Goal: Task Accomplishment & Management: Manage account settings

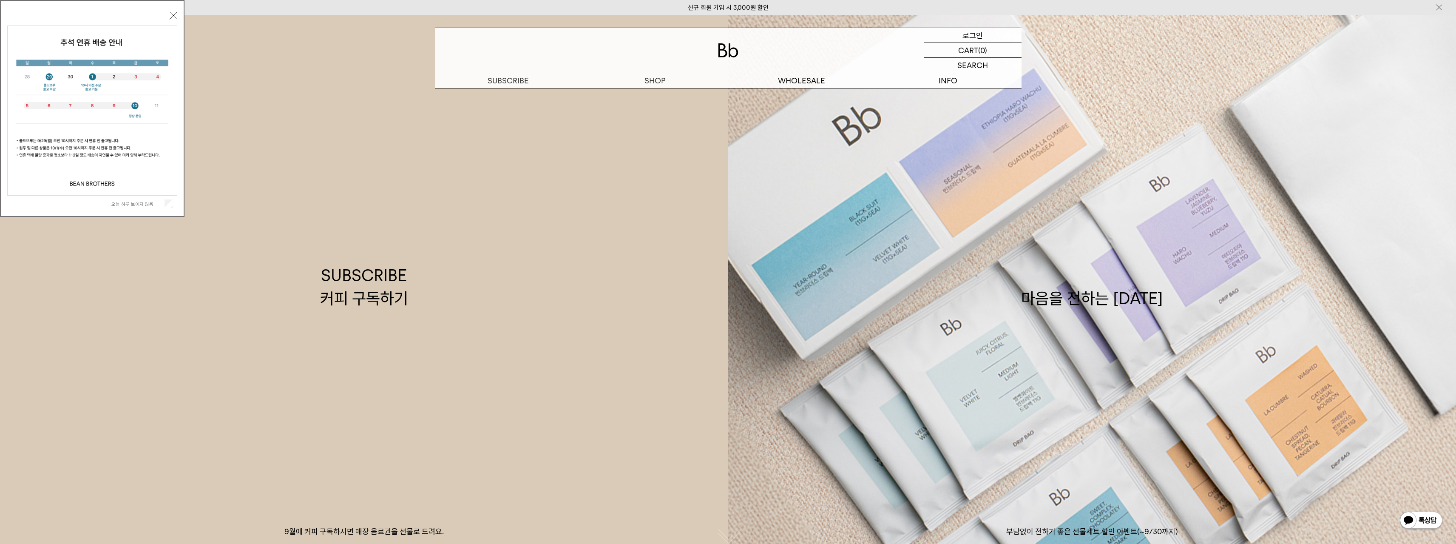
click at [977, 38] on p "로그인" at bounding box center [972, 35] width 20 height 14
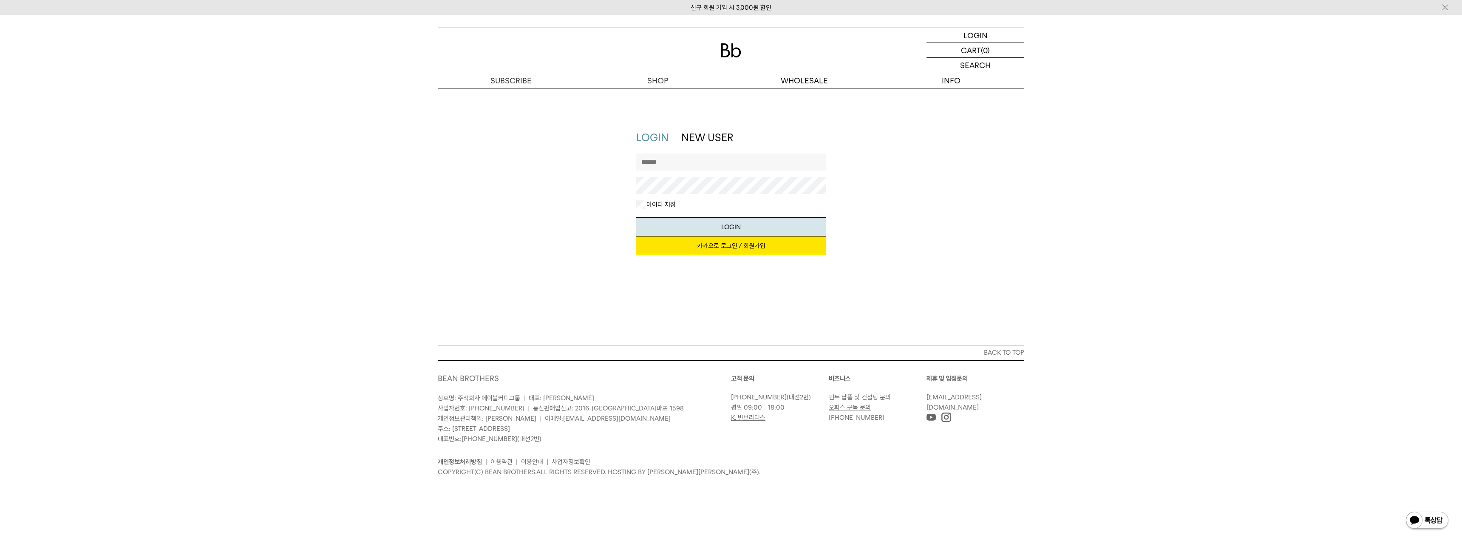
click at [699, 163] on input "text" at bounding box center [731, 161] width 190 height 17
click at [669, 246] on link "카카오로 로그인 / 회원가입" at bounding box center [731, 245] width 190 height 19
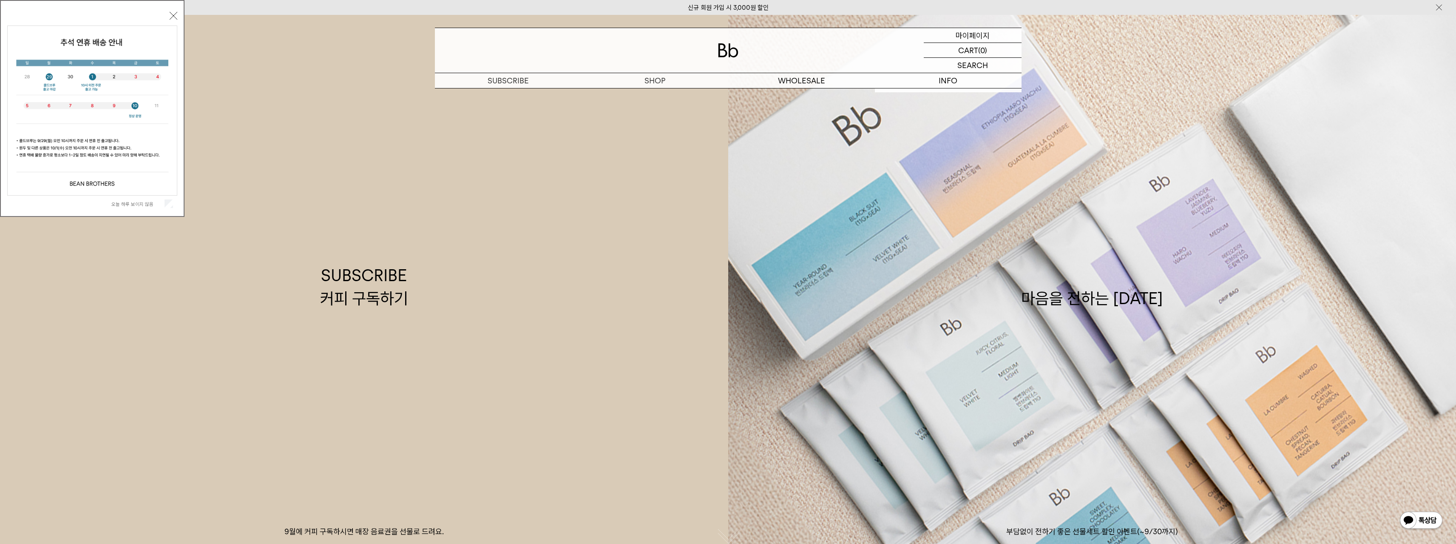
click at [963, 32] on p "마이페이지" at bounding box center [973, 35] width 34 height 14
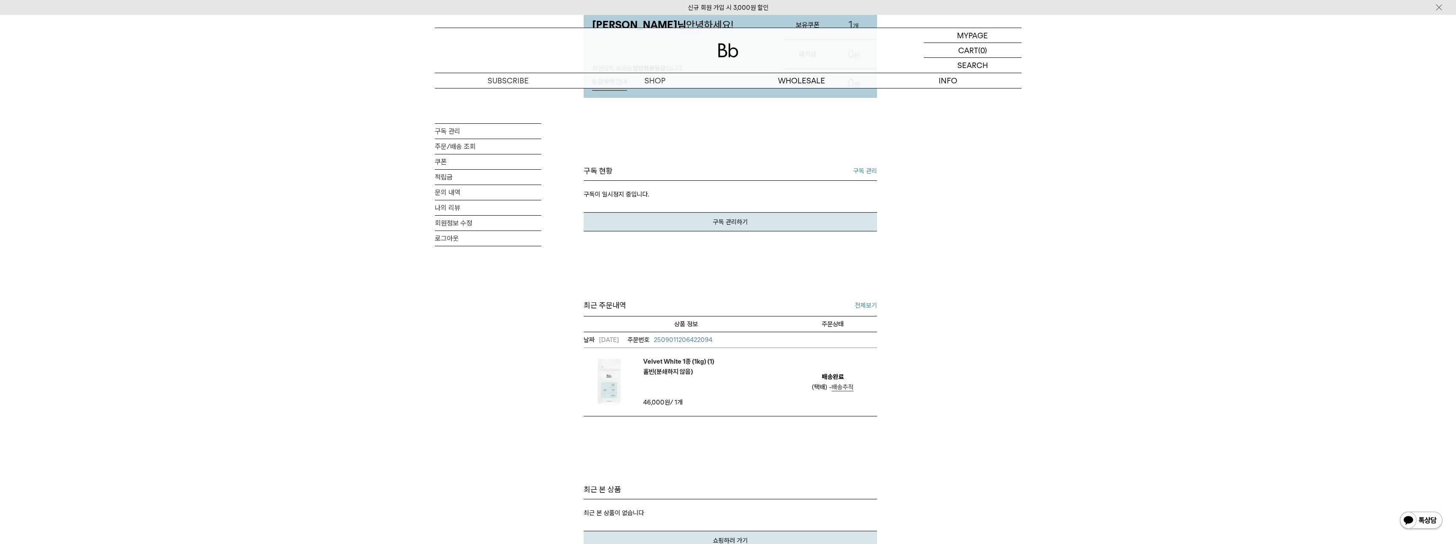
scroll to position [128, 0]
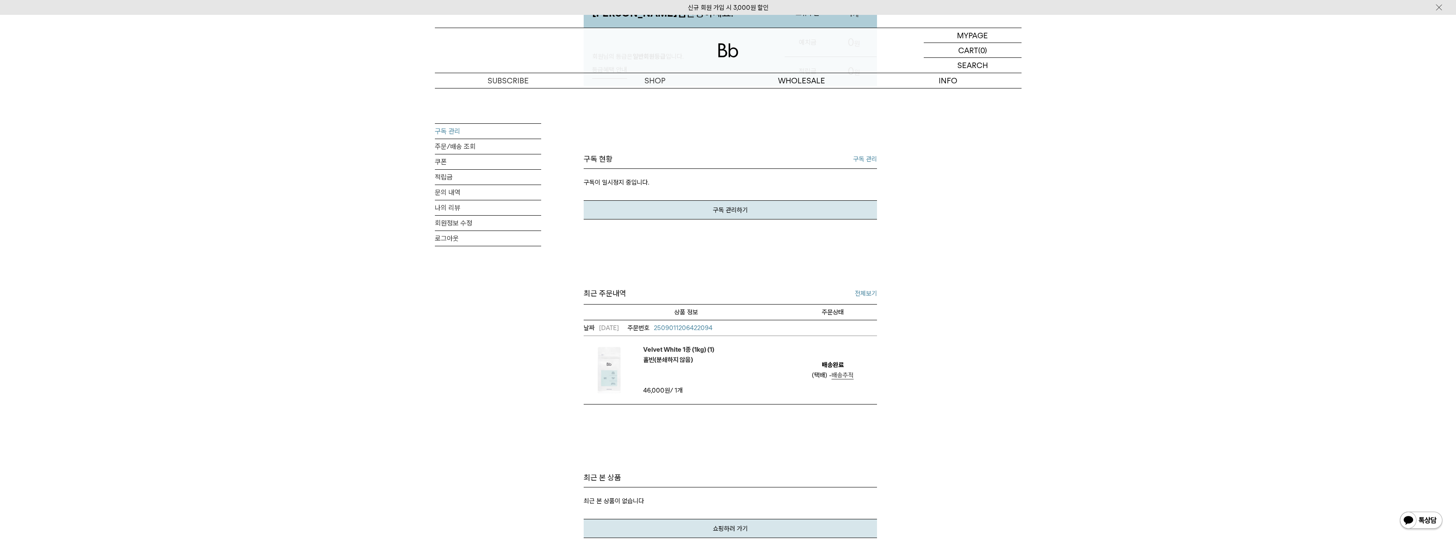
click at [456, 134] on link "구독 관리" at bounding box center [488, 131] width 106 height 15
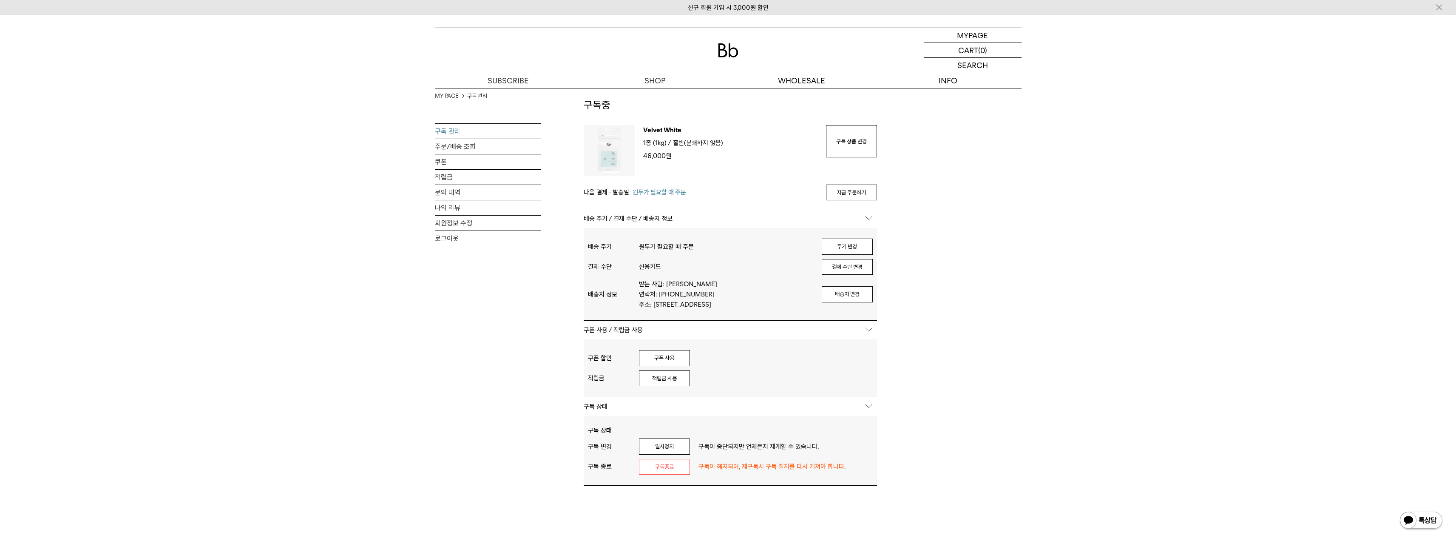
scroll to position [43, 0]
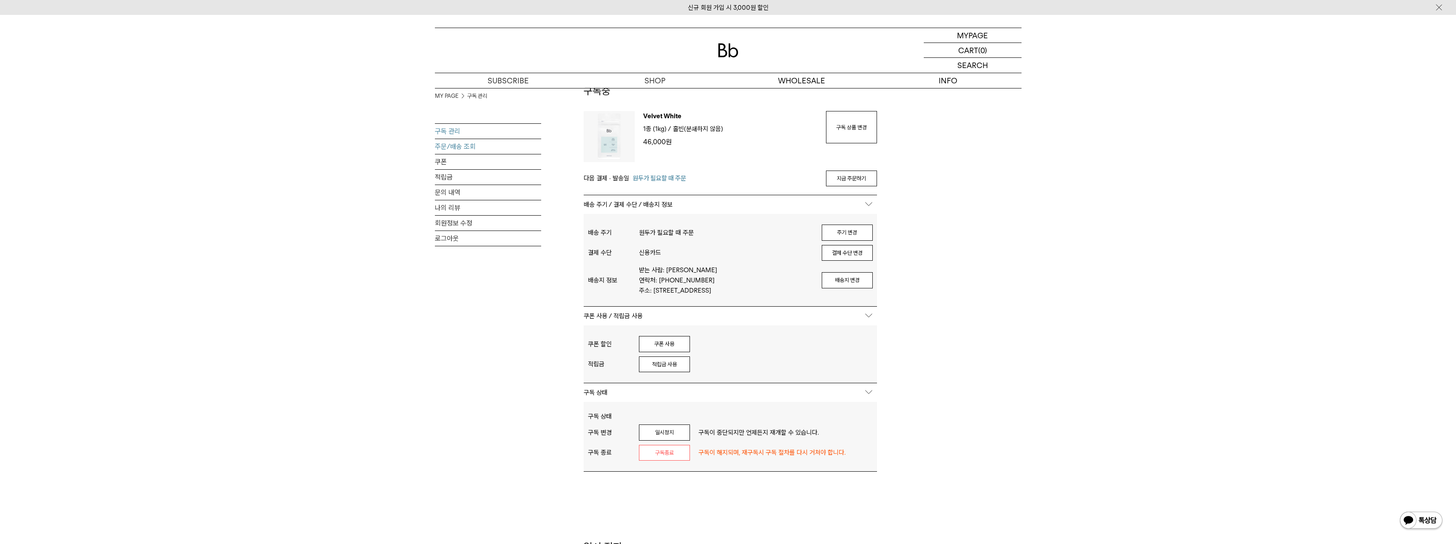
click at [462, 146] on link "주문/배송 조회" at bounding box center [488, 146] width 106 height 15
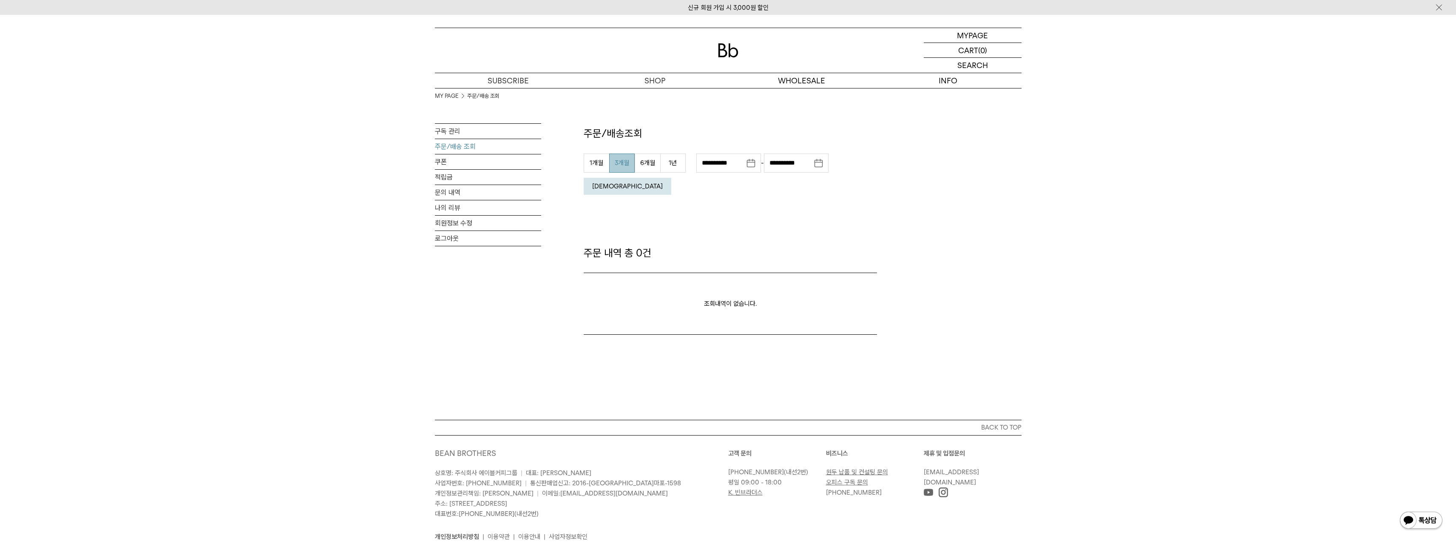
click at [627, 165] on button "3개월" at bounding box center [622, 162] width 26 height 19
type input "**********"
click at [663, 182] on em "조회" at bounding box center [627, 186] width 71 height 8
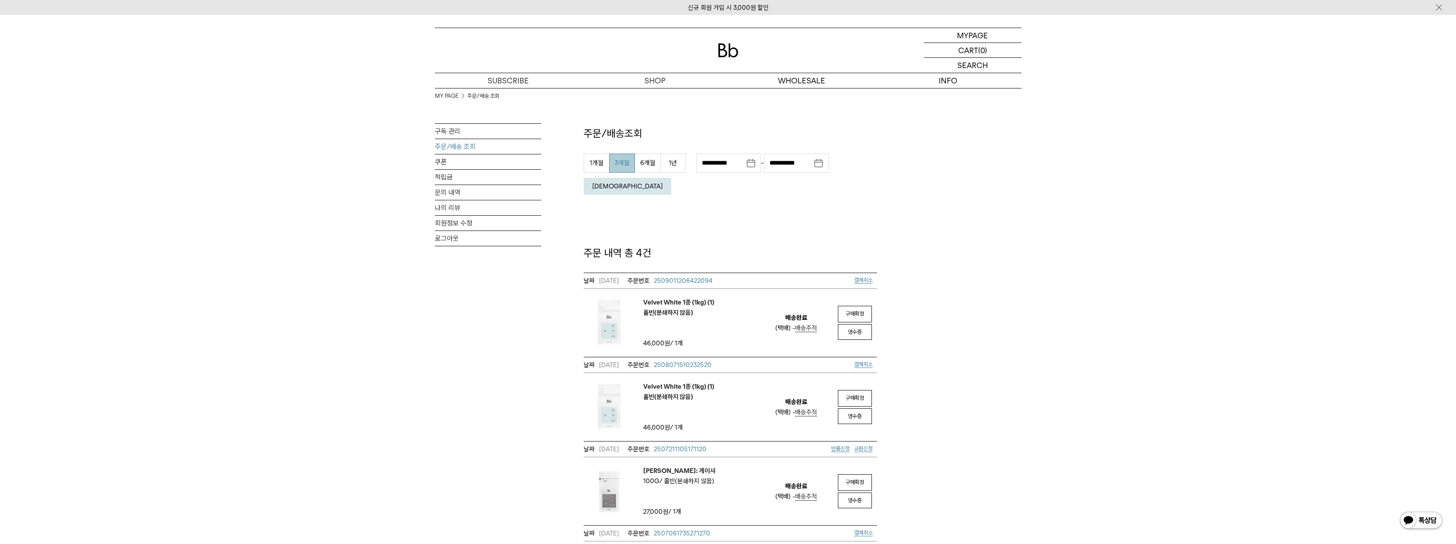
click at [663, 182] on em "[DEMOGRAPHIC_DATA]" at bounding box center [627, 186] width 71 height 8
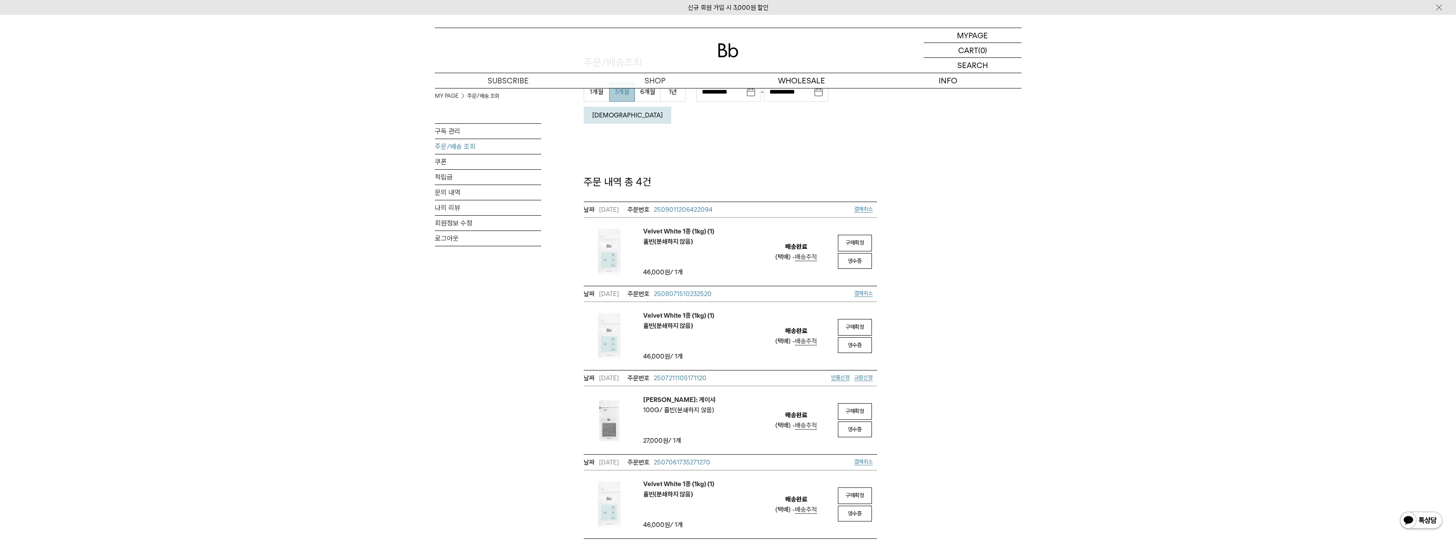
scroll to position [85, 0]
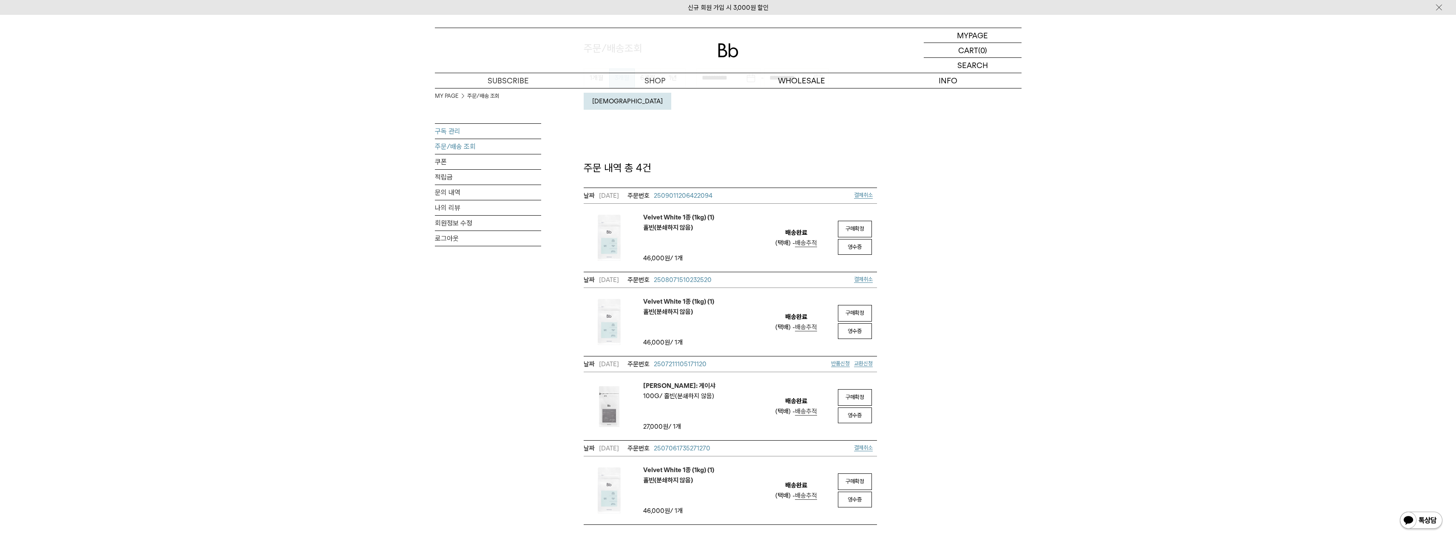
click at [447, 130] on link "구독 관리" at bounding box center [488, 131] width 106 height 15
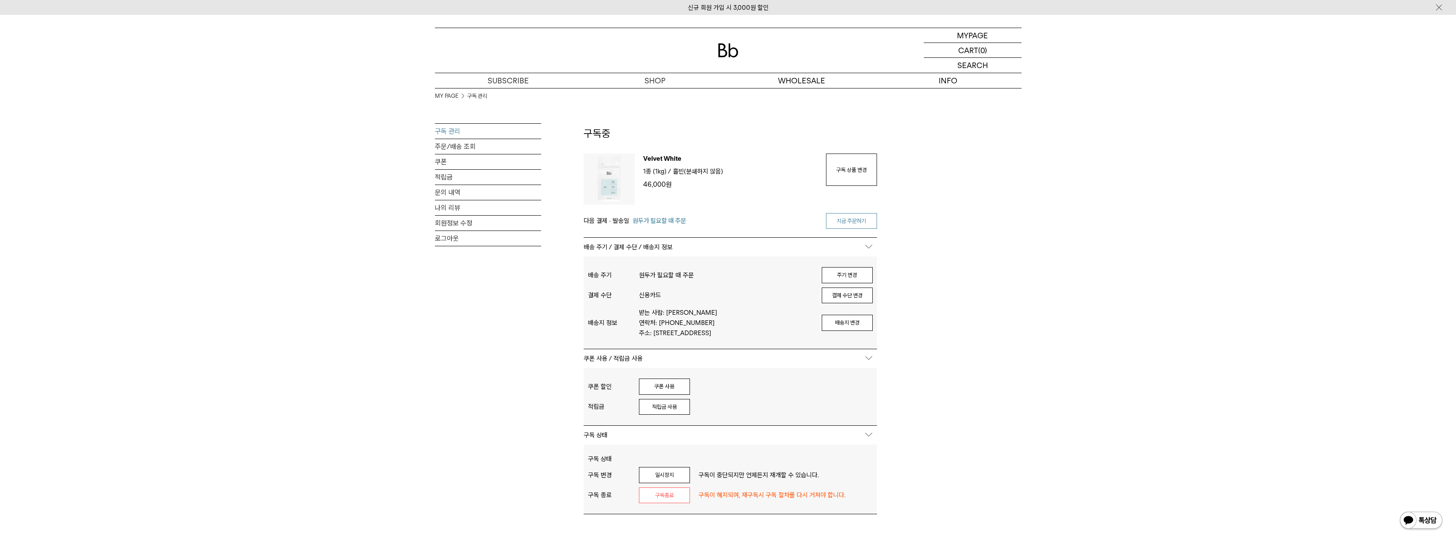
click at [861, 216] on link "지금 주문하기" at bounding box center [851, 221] width 51 height 16
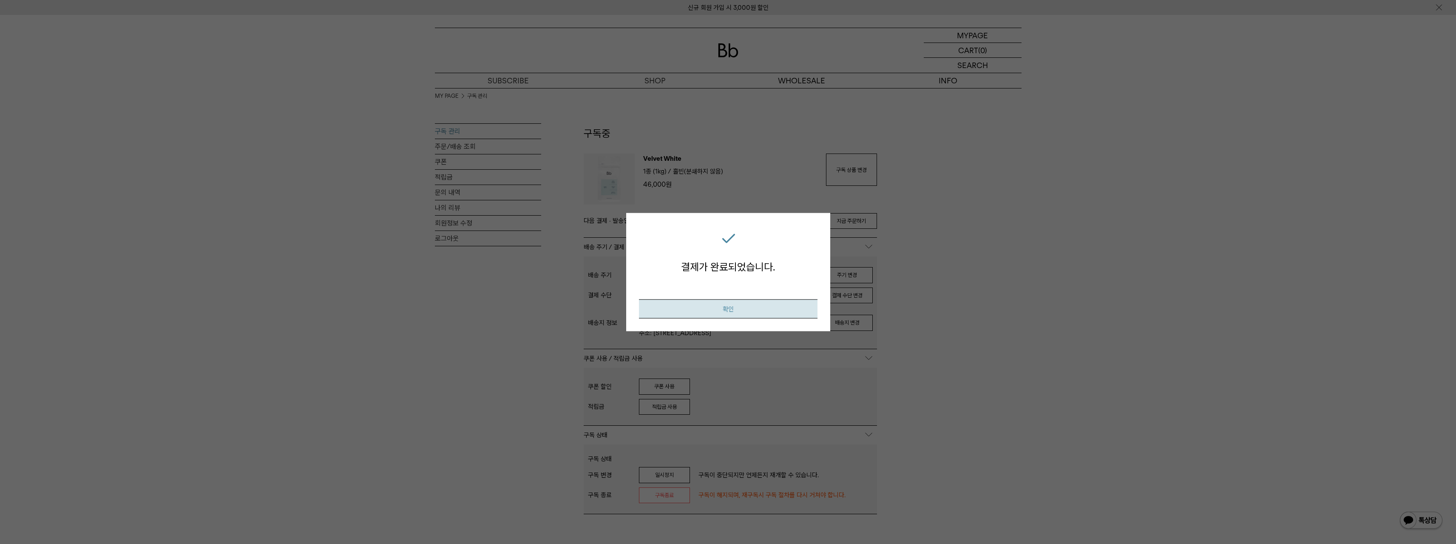
click at [729, 310] on button "확인" at bounding box center [728, 308] width 179 height 19
